Goal: Register for event/course

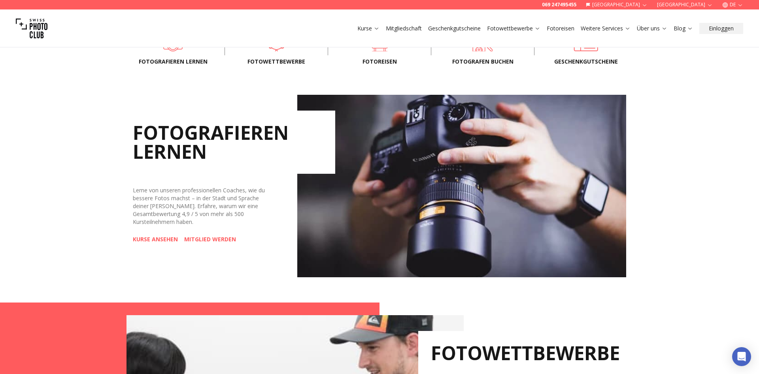
scroll to position [121, 0]
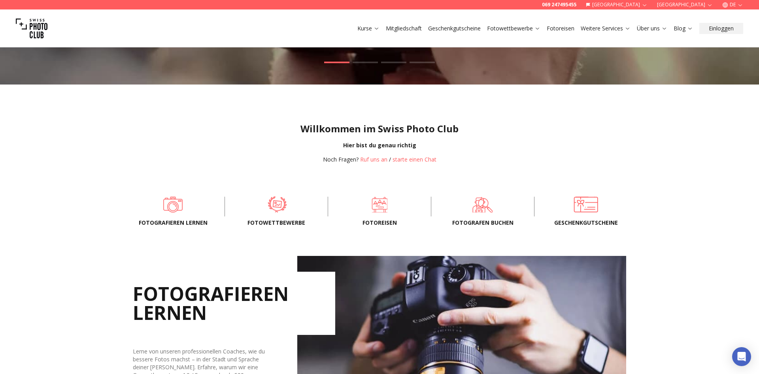
click at [279, 206] on span at bounding box center [277, 205] width 79 height 24
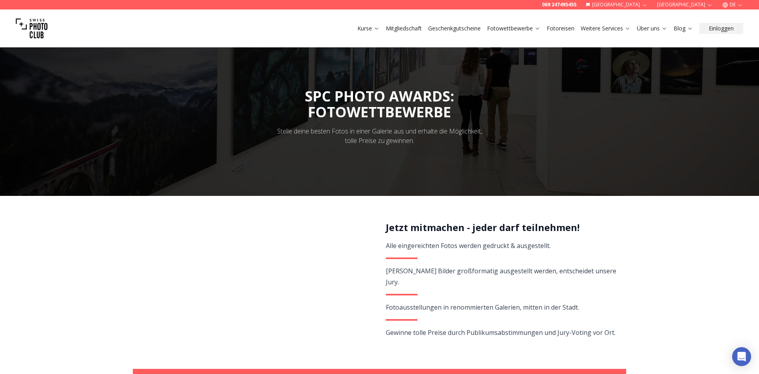
scroll to position [121, 0]
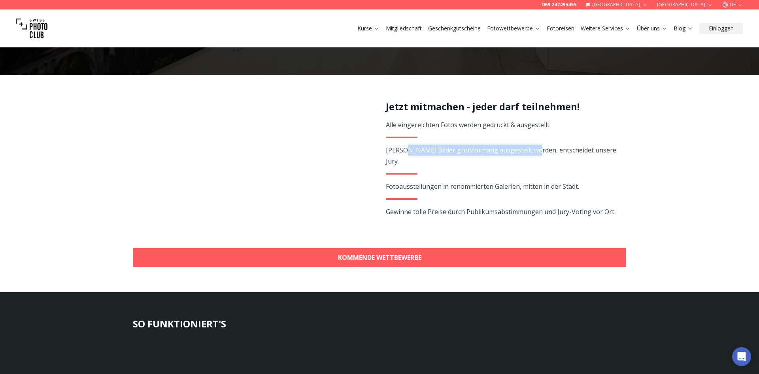
drag, startPoint x: 408, startPoint y: 151, endPoint x: 531, endPoint y: 152, distance: 123.3
click at [531, 152] on span "[PERSON_NAME] Bilder großformatig ausgestellt werden, entscheidet unsere Jury." at bounding box center [501, 156] width 230 height 20
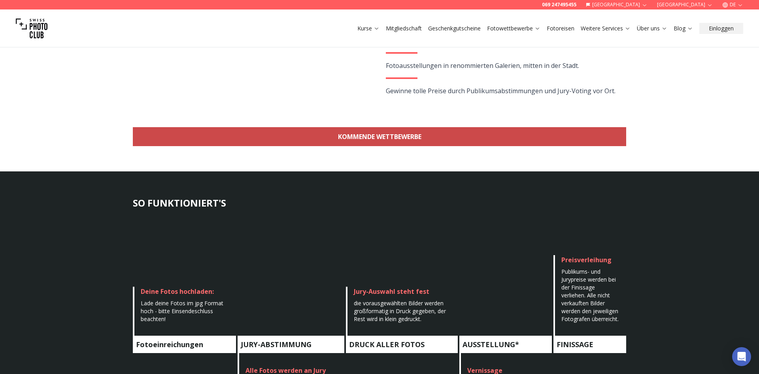
click at [393, 137] on link "KOMMENDE WETTBEWERBE" at bounding box center [379, 136] width 493 height 19
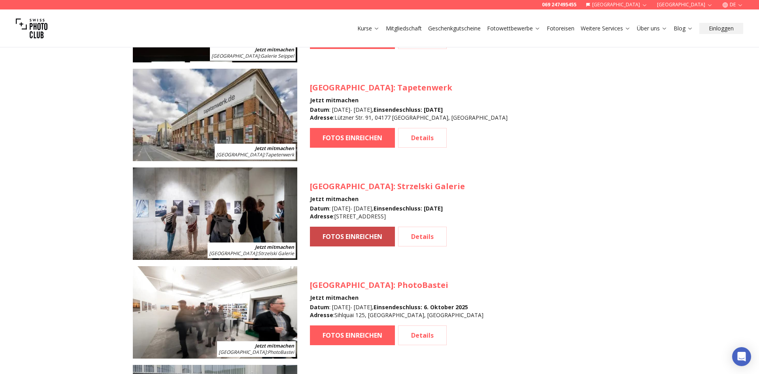
scroll to position [1108, 0]
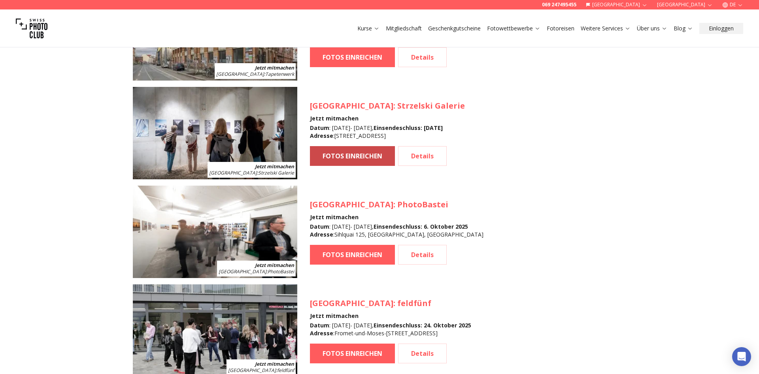
click at [359, 157] on link "FOTOS EINREICHEN" at bounding box center [352, 156] width 85 height 20
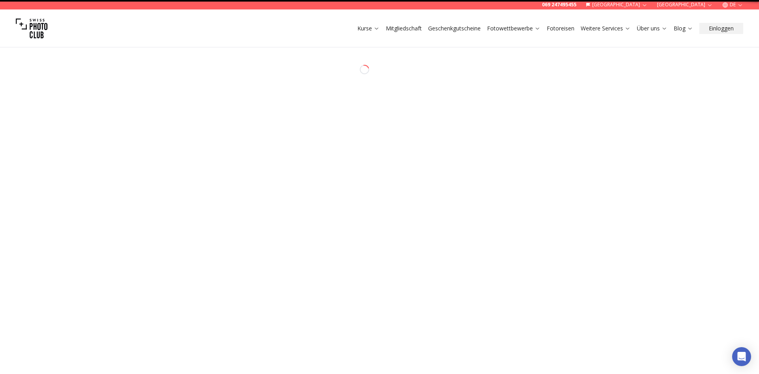
select select "*******"
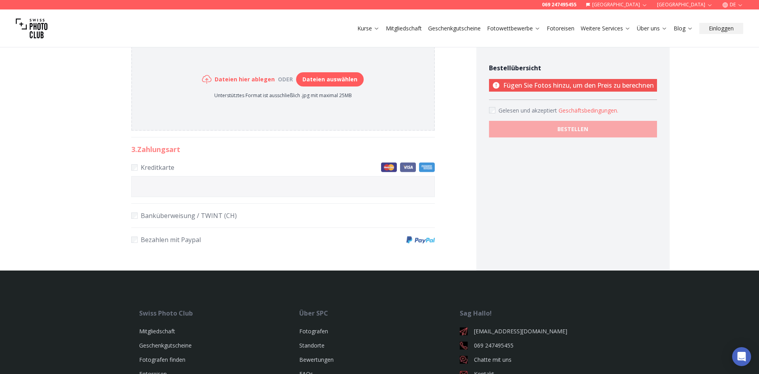
scroll to position [242, 0]
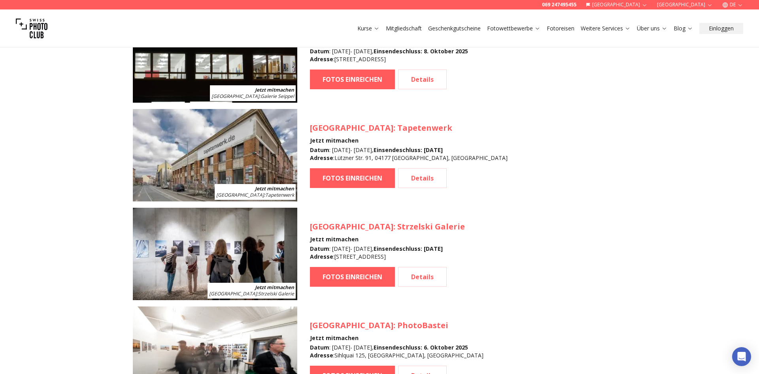
scroll to position [1067, 0]
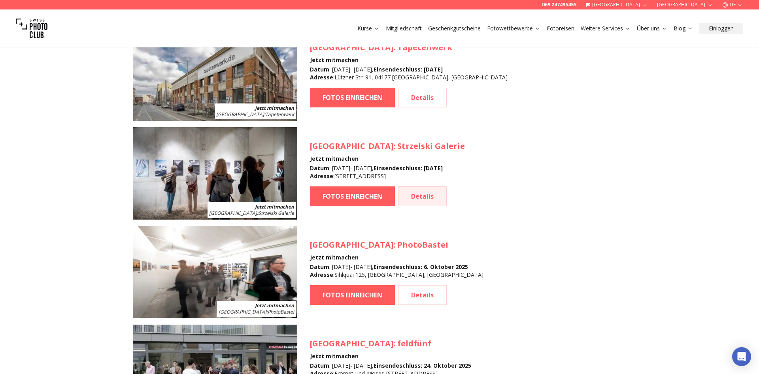
click at [425, 203] on link "Details" at bounding box center [422, 197] width 49 height 20
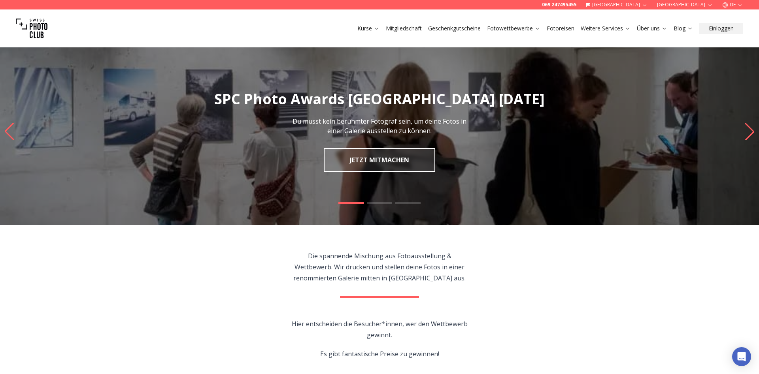
scroll to position [81, 0]
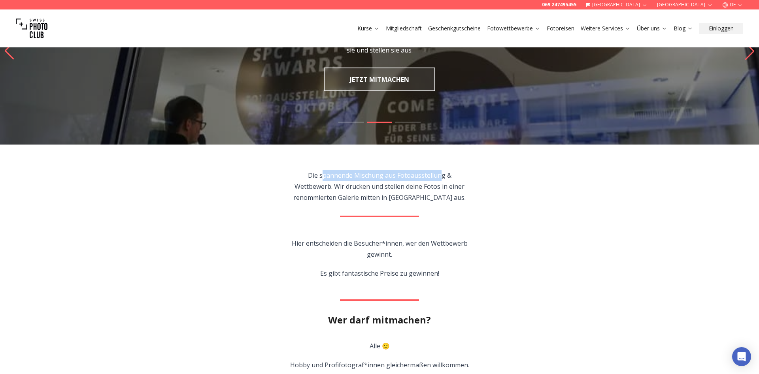
drag, startPoint x: 324, startPoint y: 177, endPoint x: 419, endPoint y: 177, distance: 95.7
click at [419, 177] on p "Die spannende Mischung aus Fotoausstellung & Wettbewerb. Wir drucken und stelle…" at bounding box center [379, 186] width 181 height 33
drag, startPoint x: 366, startPoint y: 187, endPoint x: 468, endPoint y: 187, distance: 102.8
click at [468, 187] on p "Die spannende Mischung aus Fotoausstellung & Wettbewerb. Wir drucken und stelle…" at bounding box center [379, 186] width 181 height 33
drag, startPoint x: 351, startPoint y: 196, endPoint x: 431, endPoint y: 197, distance: 80.2
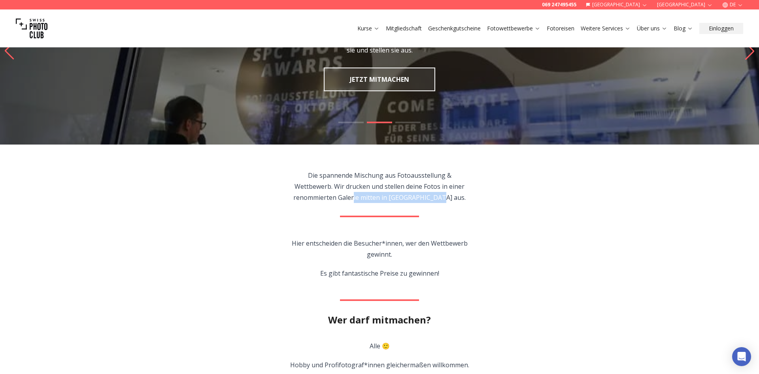
click at [431, 197] on p "Die spannende Mischung aus Fotoausstellung & Wettbewerb. Wir drucken und stelle…" at bounding box center [379, 186] width 181 height 33
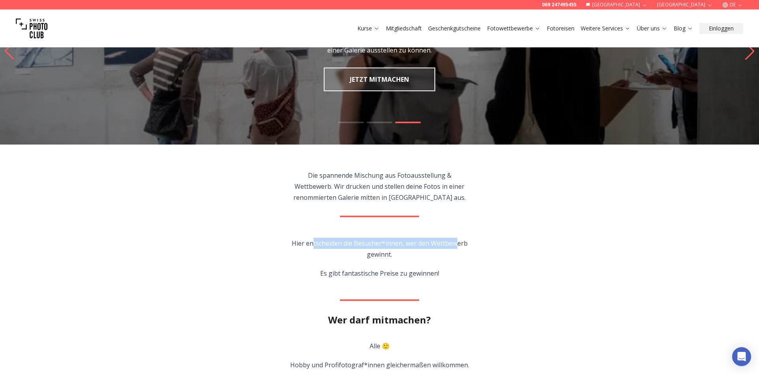
drag, startPoint x: 313, startPoint y: 244, endPoint x: 456, endPoint y: 244, distance: 142.7
click at [456, 244] on p "Hier entscheiden die Besucher*innen, wer den Wettbewerb gewinnt." at bounding box center [379, 249] width 181 height 22
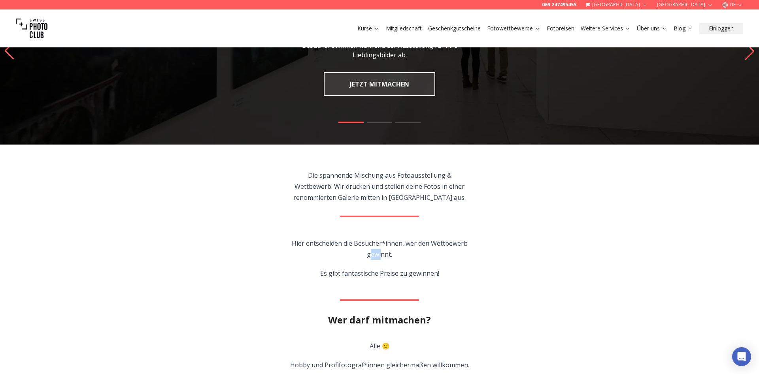
drag, startPoint x: 371, startPoint y: 253, endPoint x: 382, endPoint y: 253, distance: 11.5
click at [382, 253] on p "Hier entscheiden die Besucher*innen, wer den Wettbewerb gewinnt." at bounding box center [379, 249] width 181 height 22
drag, startPoint x: 333, startPoint y: 272, endPoint x: 425, endPoint y: 273, distance: 91.3
click at [425, 273] on p "Es gibt fantastische Preise zu gewinnen!" at bounding box center [379, 273] width 181 height 11
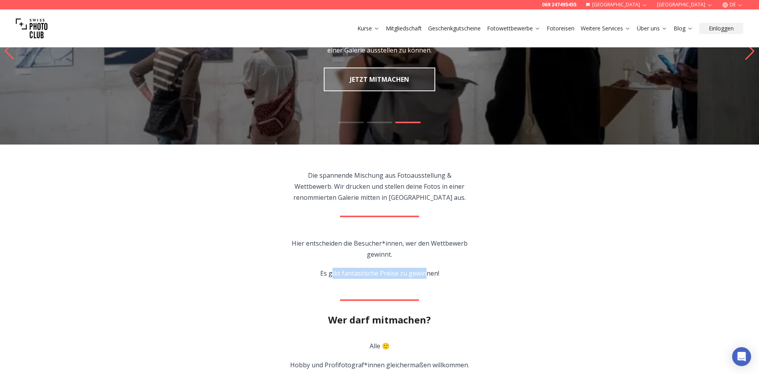
scroll to position [161, 0]
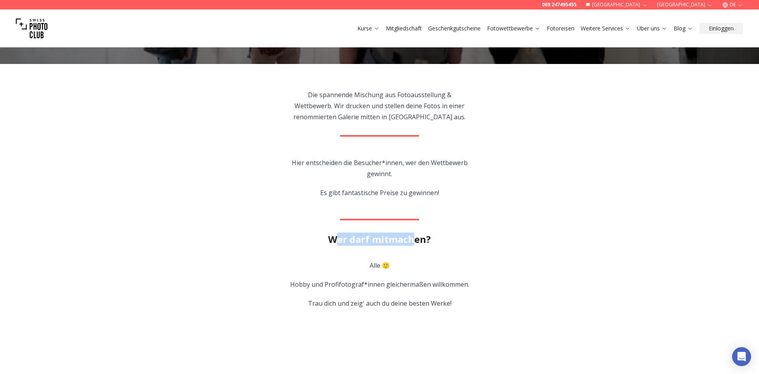
drag, startPoint x: 339, startPoint y: 241, endPoint x: 414, endPoint y: 241, distance: 75.1
click at [414, 241] on h2 "Wer darf mitmachen?" at bounding box center [379, 239] width 103 height 13
drag, startPoint x: 302, startPoint y: 285, endPoint x: 459, endPoint y: 285, distance: 156.9
click at [459, 285] on p "Hobby und Profifotograf*innen gleichermaßen willkommen." at bounding box center [379, 284] width 179 height 11
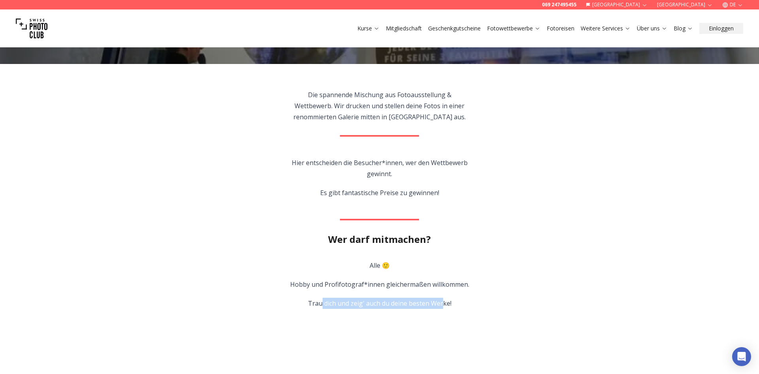
drag, startPoint x: 323, startPoint y: 301, endPoint x: 441, endPoint y: 303, distance: 118.2
click at [441, 303] on p "Trau dich und zeig' auch du deine besten Werke!" at bounding box center [379, 303] width 179 height 11
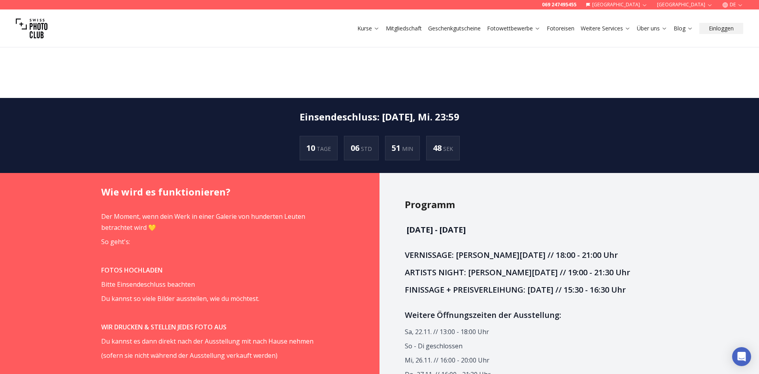
scroll to position [524, 0]
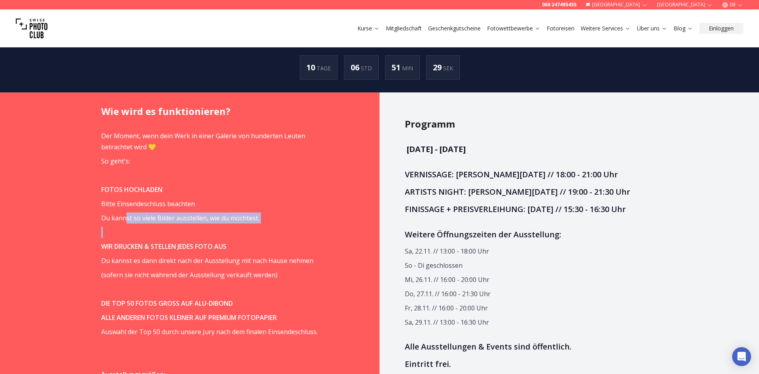
drag, startPoint x: 125, startPoint y: 217, endPoint x: 197, endPoint y: 226, distance: 73.0
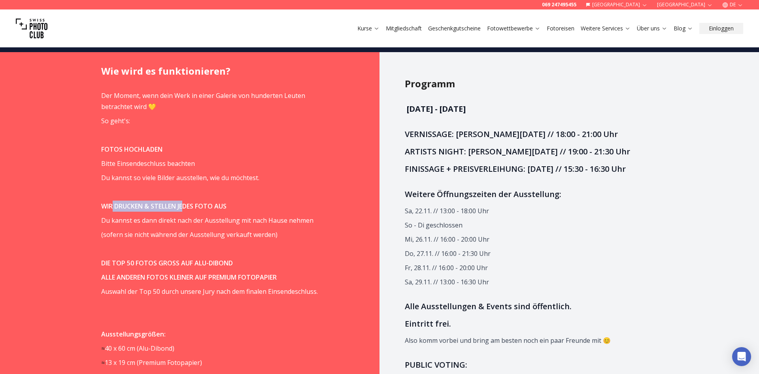
drag, startPoint x: 113, startPoint y: 206, endPoint x: 186, endPoint y: 206, distance: 73.5
click at [186, 206] on strong "WIR DRUCKEN & STELLEN JEDES FOTO AUS" at bounding box center [163, 206] width 125 height 9
drag, startPoint x: 124, startPoint y: 222, endPoint x: 259, endPoint y: 221, distance: 135.6
click at [259, 221] on span "Du kannst es dann direkt nach der Ausstellung mit nach Hause nehmen" at bounding box center [207, 220] width 212 height 9
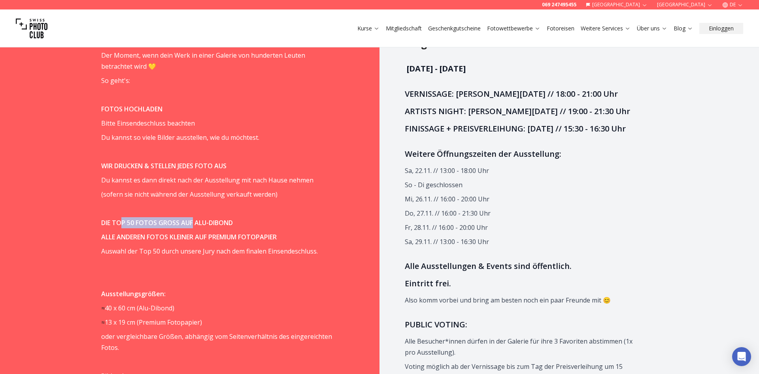
drag, startPoint x: 121, startPoint y: 226, endPoint x: 192, endPoint y: 223, distance: 71.6
click at [192, 223] on strong "DIE TOP 50 FOTOS GROSS AUF ALU-DIBOND" at bounding box center [167, 223] width 132 height 9
drag, startPoint x: 118, startPoint y: 237, endPoint x: 205, endPoint y: 237, distance: 87.0
click at [205, 237] on strong "ALLE ANDEREN FOTOS KLEINER AUF PREMIUM FOTOPAPIER" at bounding box center [189, 237] width 176 height 9
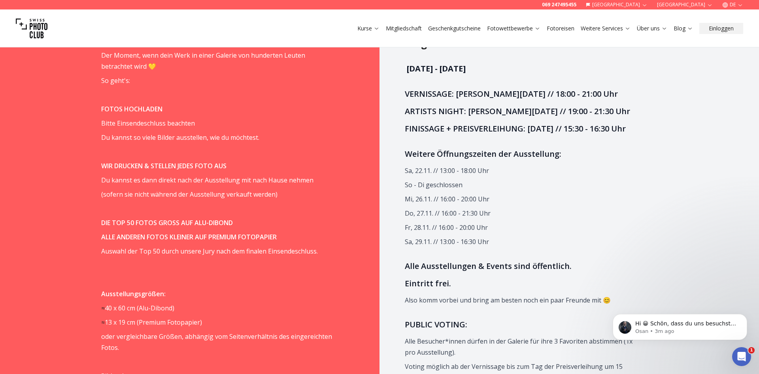
scroll to position [0, 0]
